Goal: Transaction & Acquisition: Purchase product/service

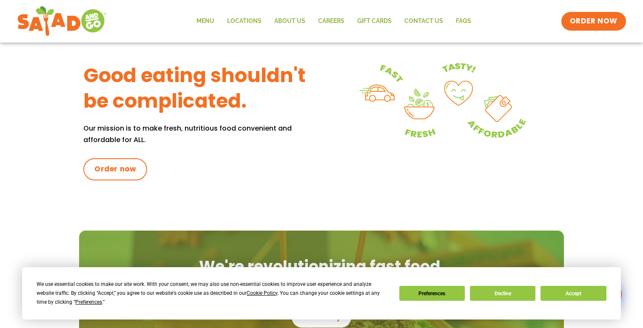
scroll to position [367, 0]
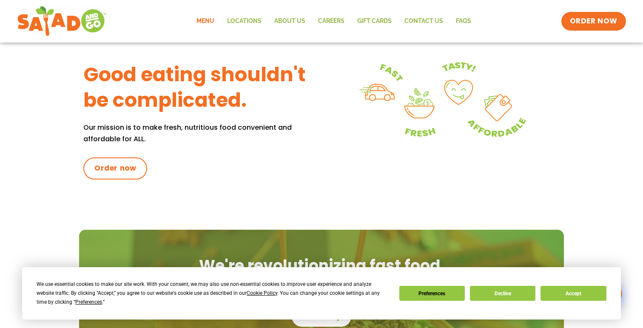
click at [210, 20] on link "Menu" at bounding box center [205, 21] width 31 height 20
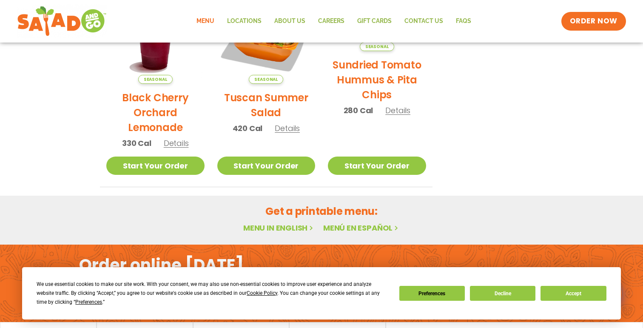
scroll to position [515, 0]
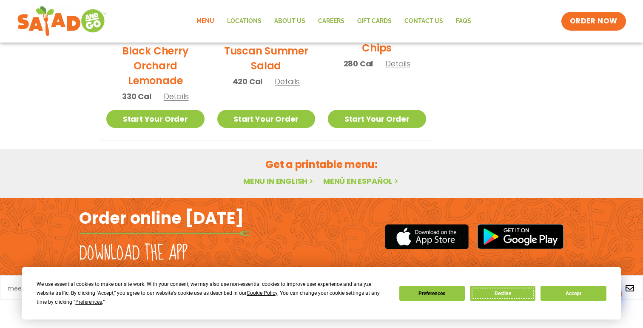
click at [508, 289] on button "Decline" at bounding box center [502, 293] width 65 height 15
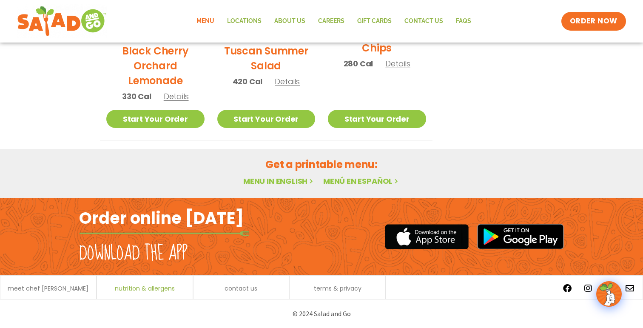
click at [128, 286] on span "nutrition & allergens" at bounding box center [145, 288] width 60 height 6
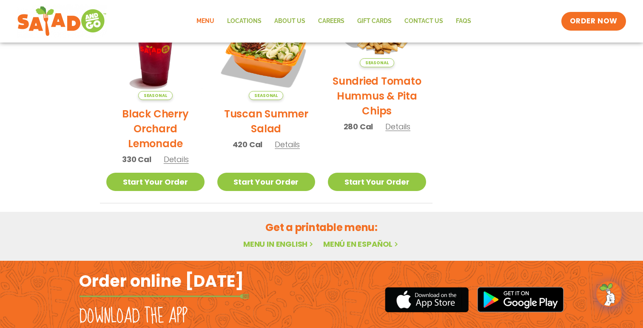
scroll to position [435, 0]
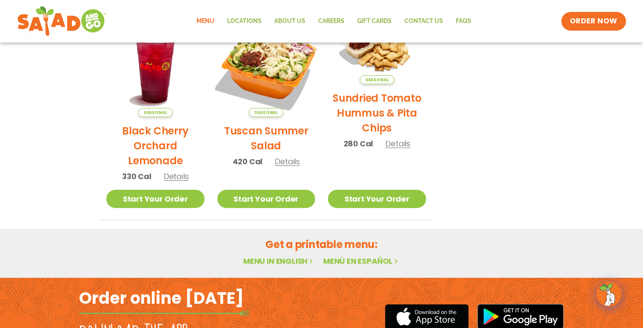
click at [275, 89] on img at bounding box center [265, 67] width 115 height 115
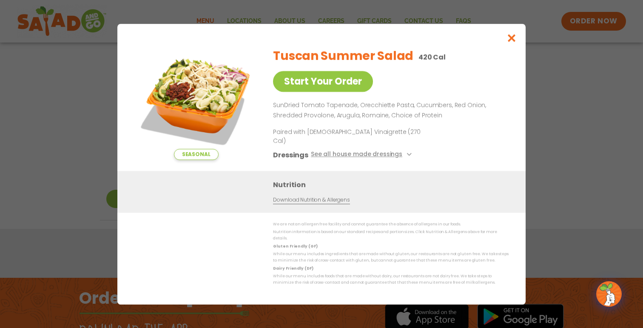
click at [202, 100] on img at bounding box center [195, 100] width 119 height 119
click at [520, 46] on button "Close modal" at bounding box center [512, 38] width 28 height 28
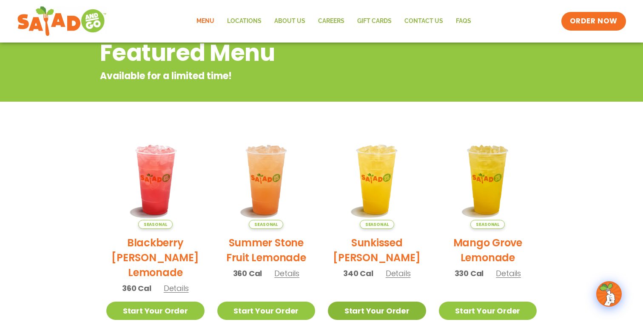
scroll to position [109, 0]
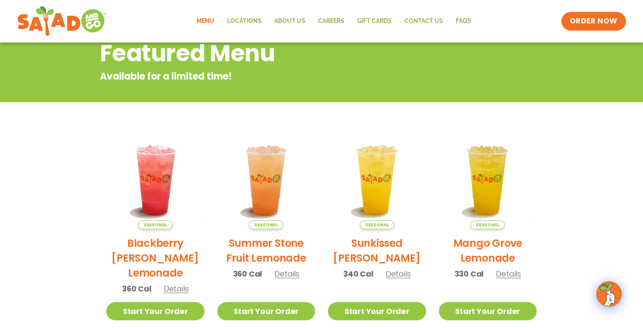
click at [202, 23] on link "Menu" at bounding box center [205, 21] width 31 height 20
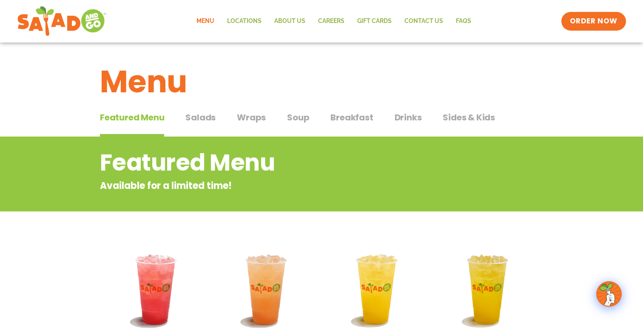
click at [205, 119] on span "Salads" at bounding box center [200, 117] width 30 height 13
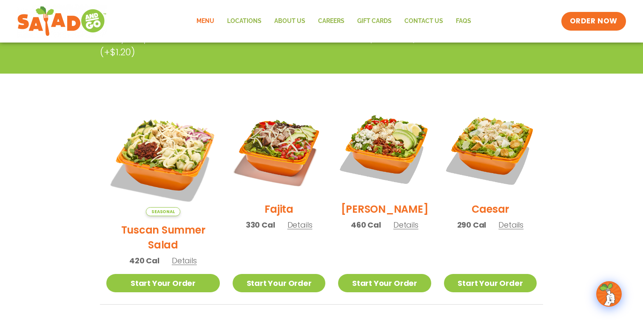
scroll to position [182, 0]
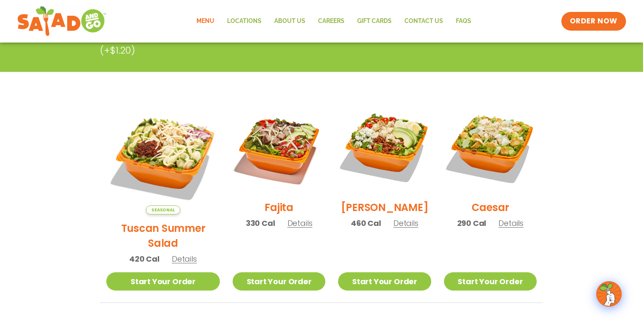
click at [289, 228] on span "Details" at bounding box center [299, 223] width 25 height 11
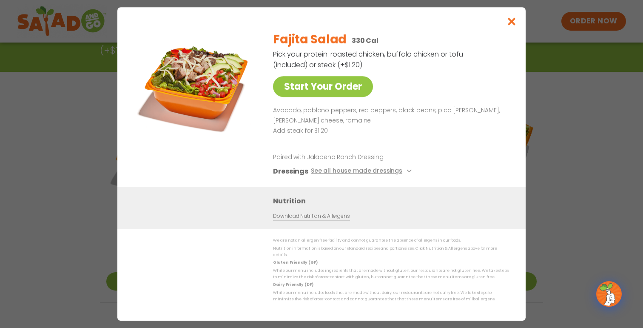
click at [297, 220] on link "Download Nutrition & Allergens" at bounding box center [311, 216] width 77 height 8
click at [513, 26] on icon "Close modal" at bounding box center [511, 21] width 11 height 9
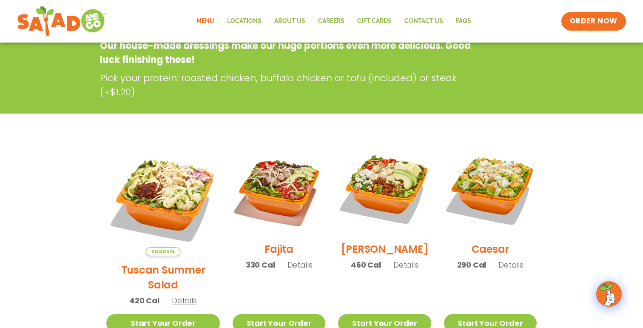
scroll to position [141, 0]
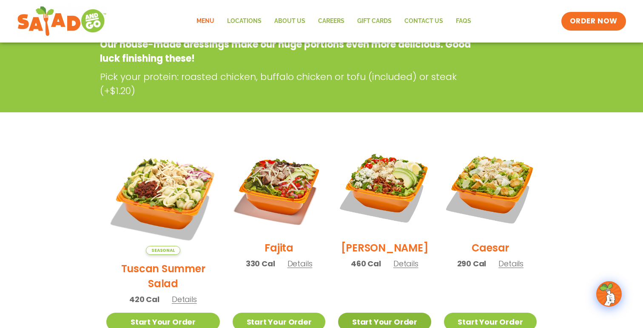
click at [392, 312] on link "Start Your Order" at bounding box center [384, 321] width 93 height 18
